Goal: Information Seeking & Learning: Find specific fact

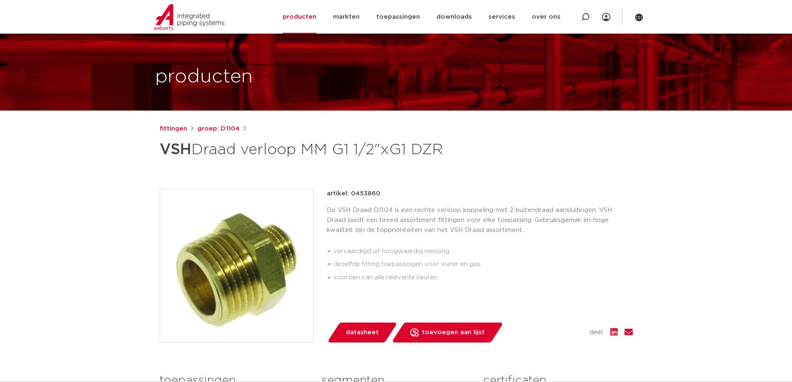
scroll to position [27, 0]
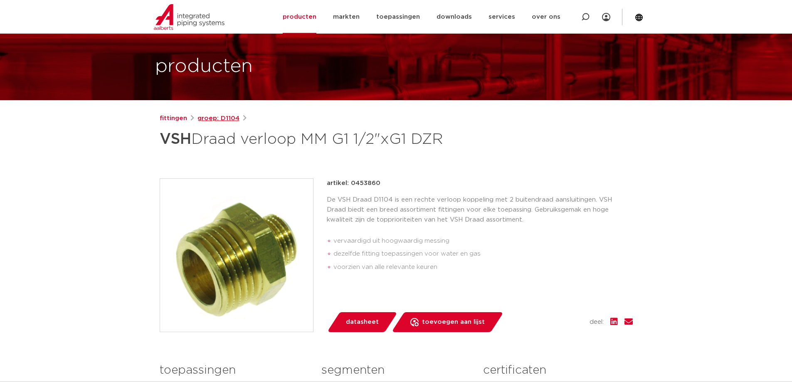
click at [218, 119] on link "groep: D1104" at bounding box center [218, 118] width 42 height 10
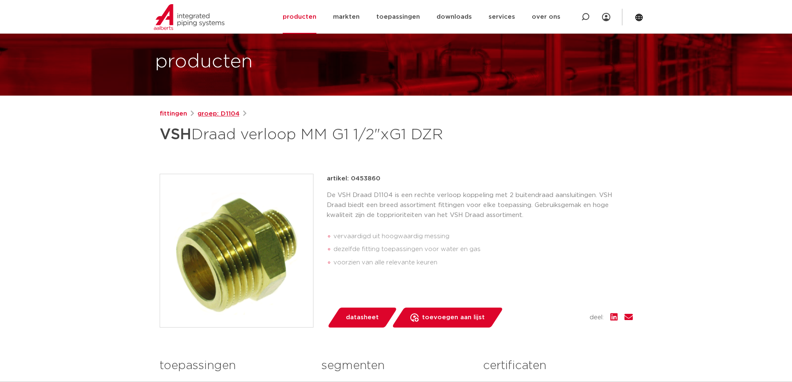
scroll to position [39, 0]
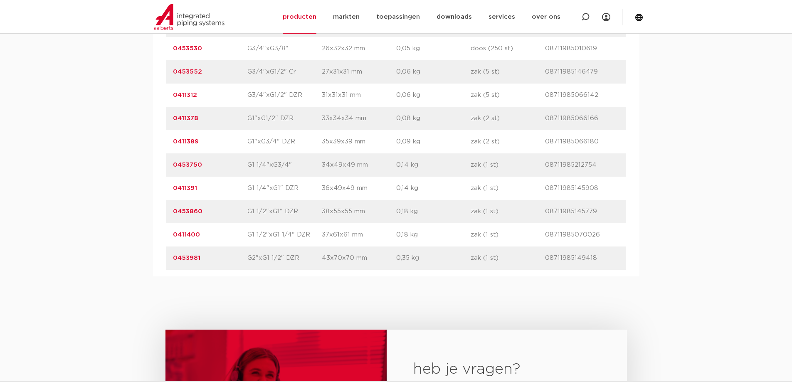
scroll to position [666, 0]
drag, startPoint x: 213, startPoint y: 237, endPoint x: 164, endPoint y: 237, distance: 49.1
click at [164, 237] on div "artikelnummer afmeting afmetingen gewicht verpakking gtin artikelnummer 0411323…" at bounding box center [396, 95] width 486 height 362
copy link "0411400"
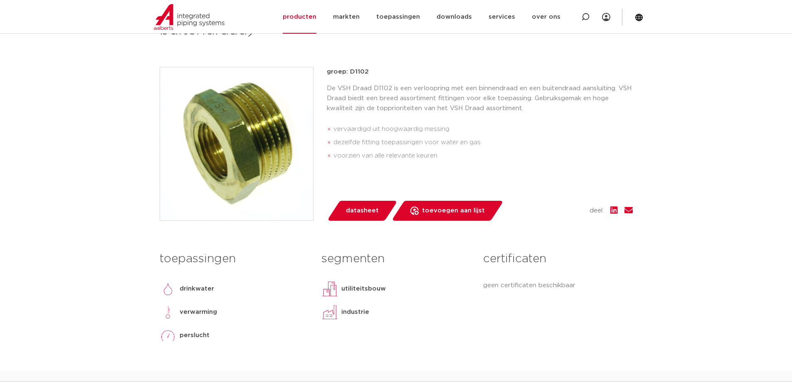
scroll to position [165, 0]
click at [447, 108] on p "De VSH Draad D1102 is een verloopring met een binnendraad en een buitendraad aa…" at bounding box center [480, 98] width 306 height 30
